Goal: Find specific page/section: Find specific page/section

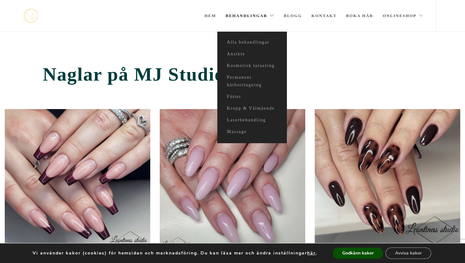
click at [245, 15] on link "Behandlingar" at bounding box center [249, 16] width 49 height 32
click at [235, 52] on link "Ansikte" at bounding box center [252, 54] width 70 height 12
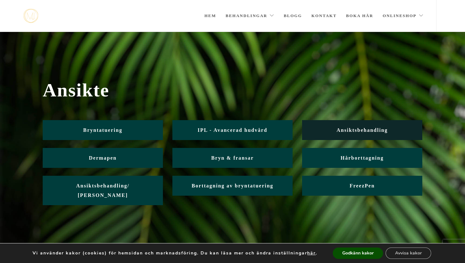
click at [354, 129] on span "Ansiktsbehandling" at bounding box center [361, 129] width 51 height 5
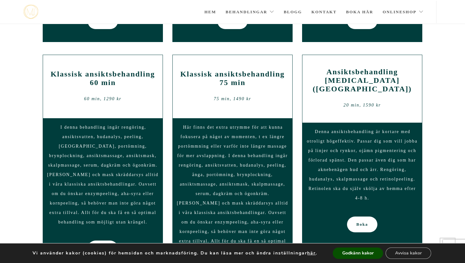
scroll to position [486, 0]
